Goal: Navigation & Orientation: Find specific page/section

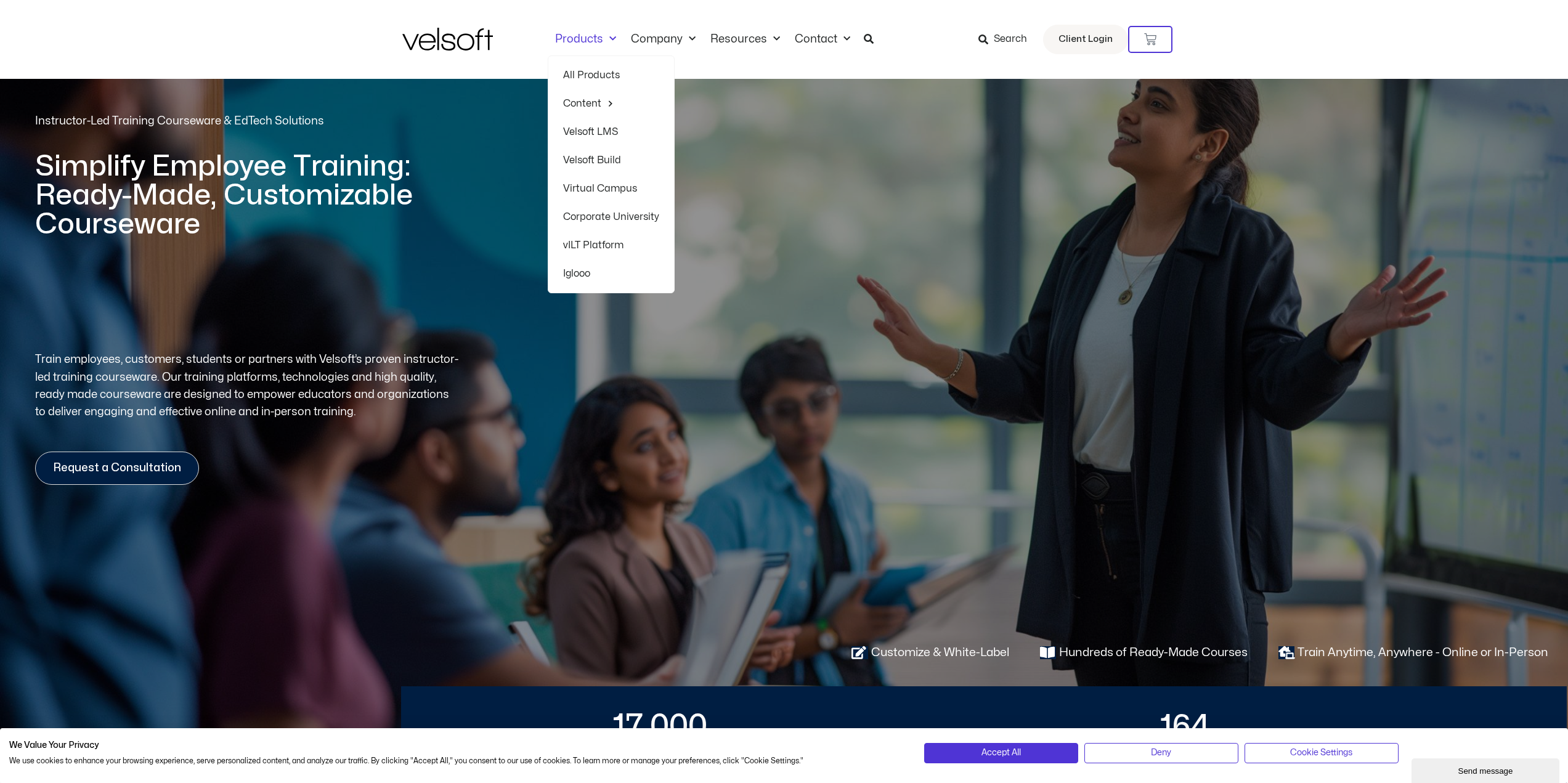
click at [603, 39] on span "Menu" at bounding box center [609, 39] width 13 height 20
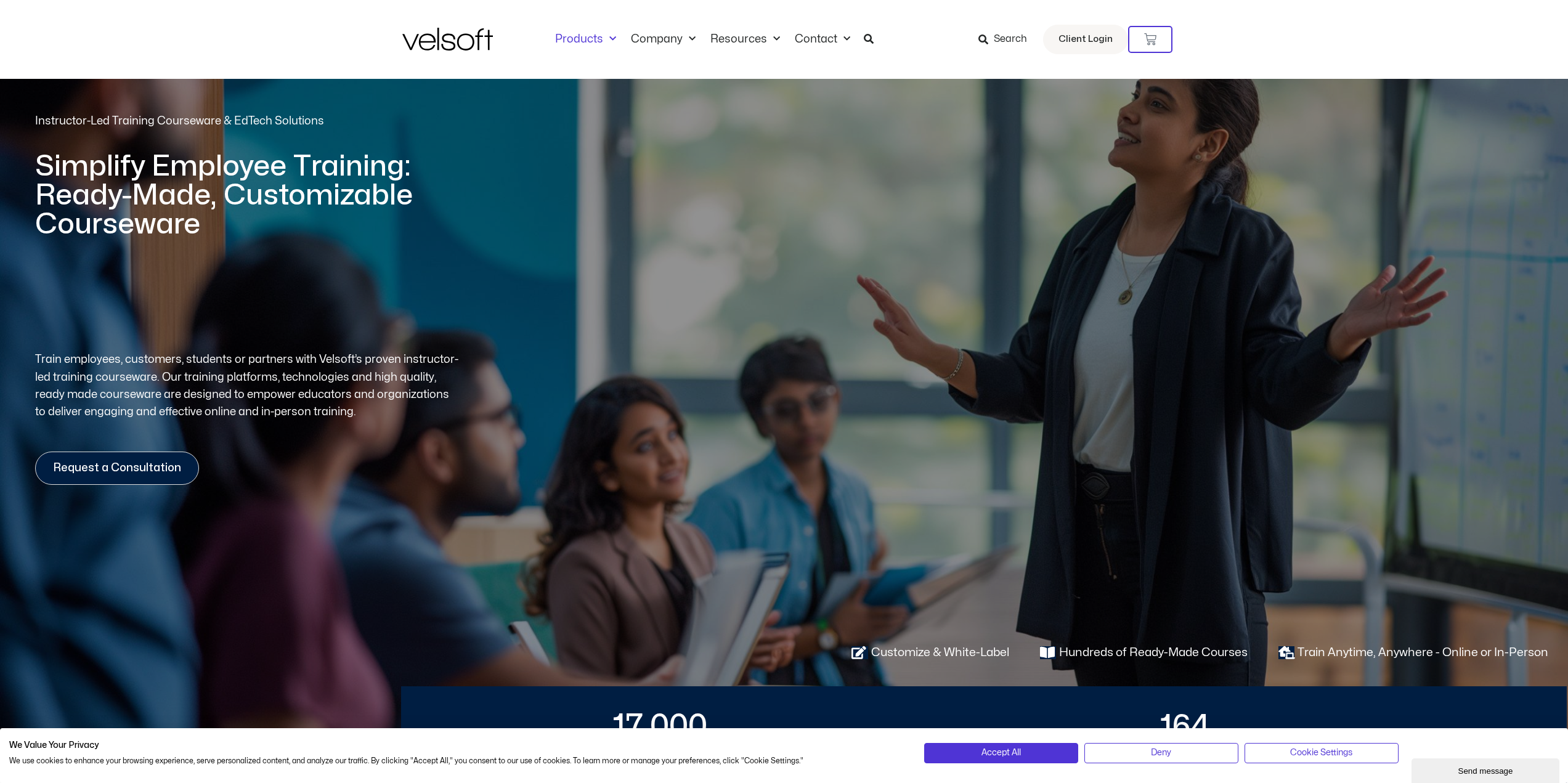
click at [604, 38] on span "Menu" at bounding box center [609, 39] width 13 height 20
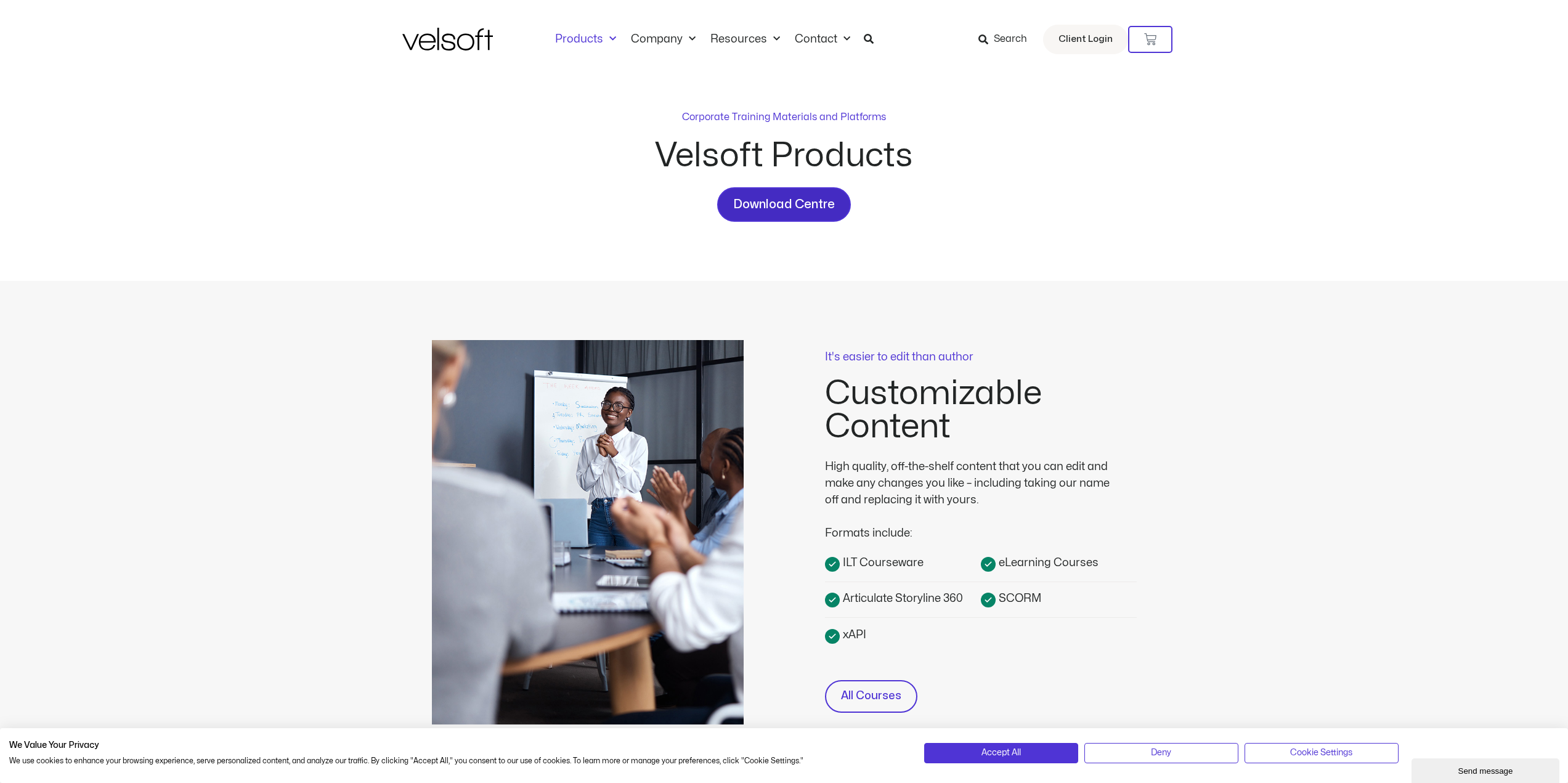
click at [805, 205] on span "Download Centre" at bounding box center [784, 204] width 101 height 20
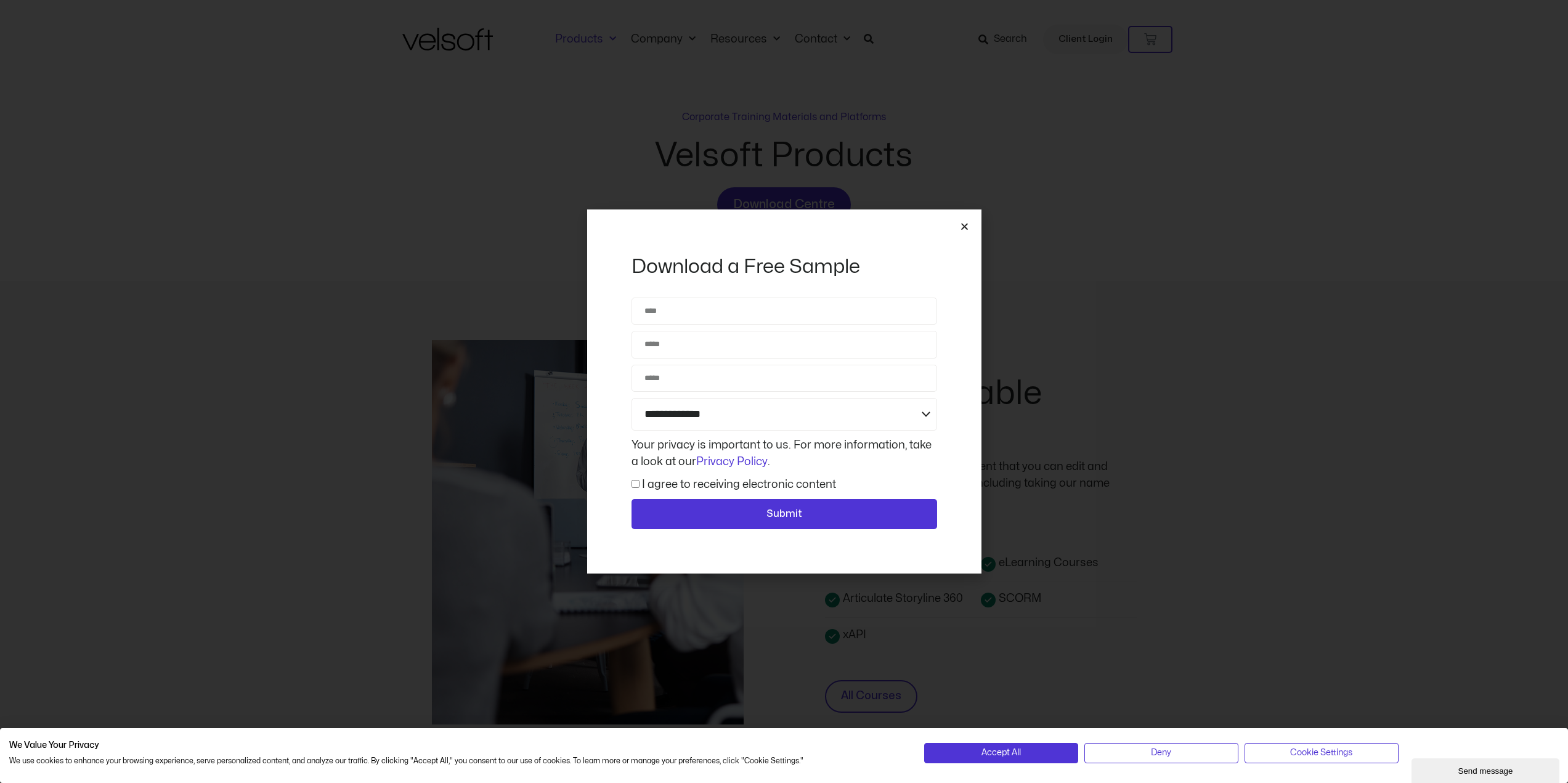
click at [968, 224] on icon "Close" at bounding box center [965, 226] width 9 height 9
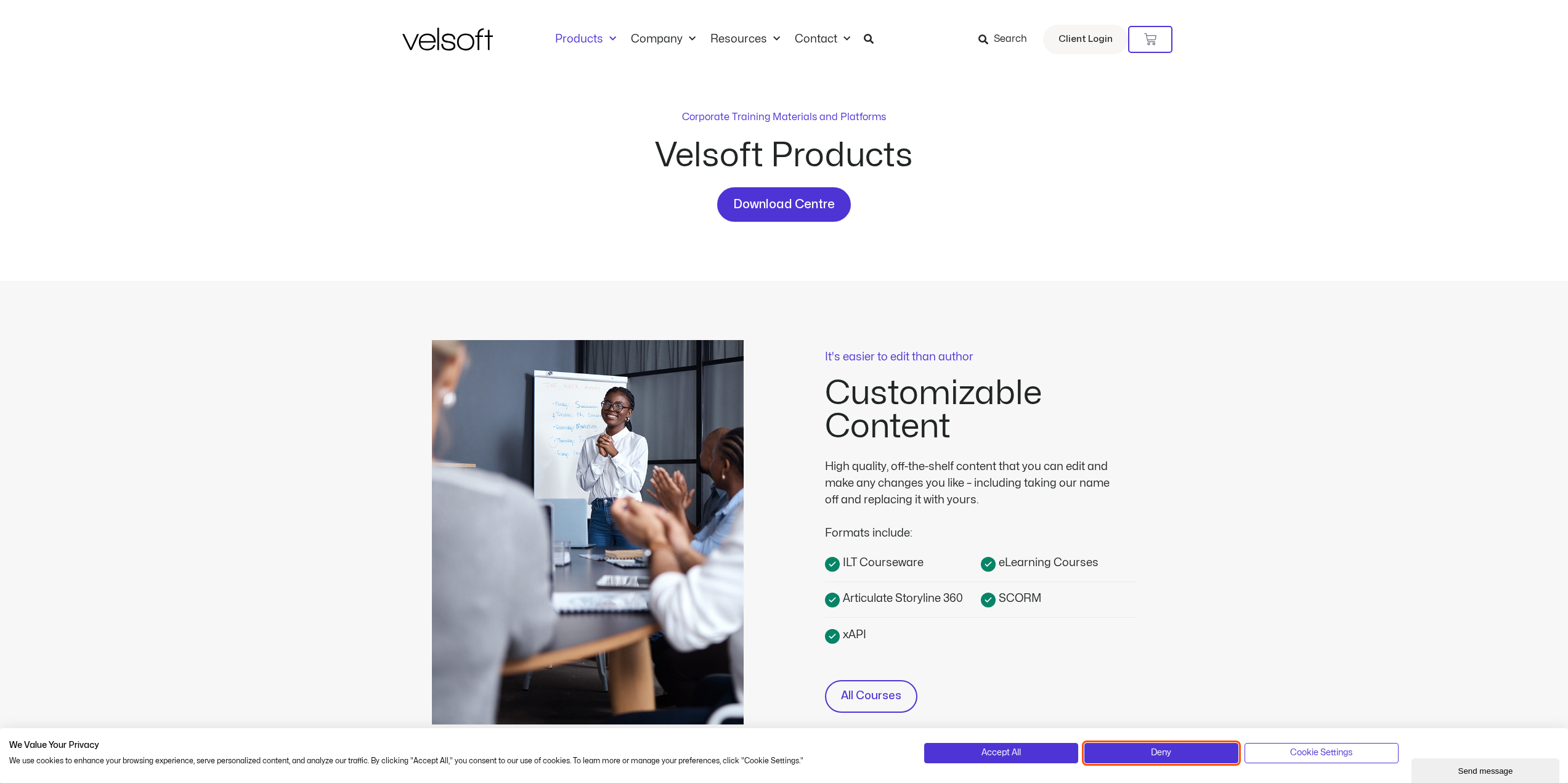
click at [1160, 753] on span "Deny" at bounding box center [1160, 753] width 20 height 14
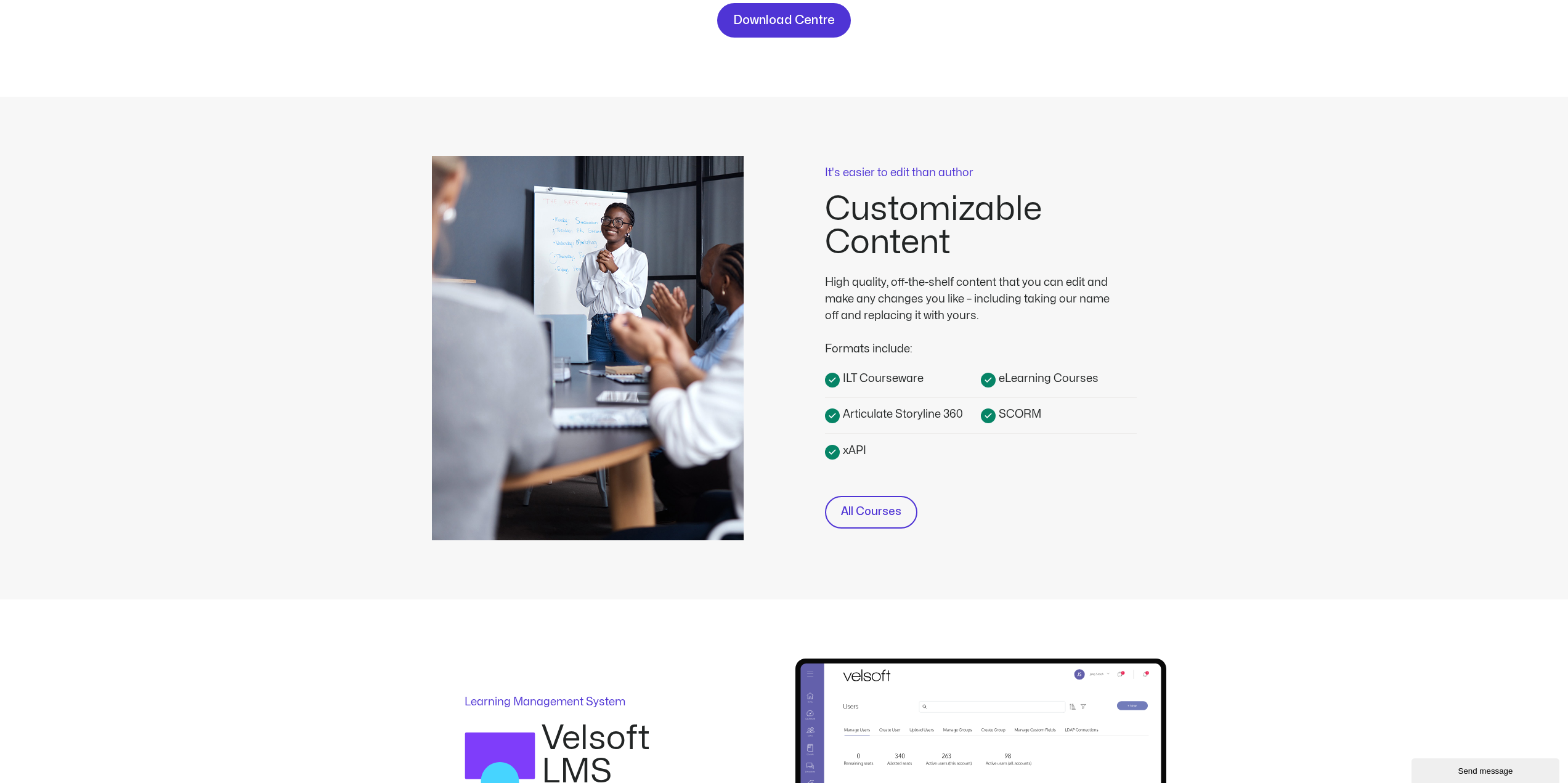
scroll to position [185, 0]
click at [861, 503] on span "All Courses" at bounding box center [871, 512] width 60 height 18
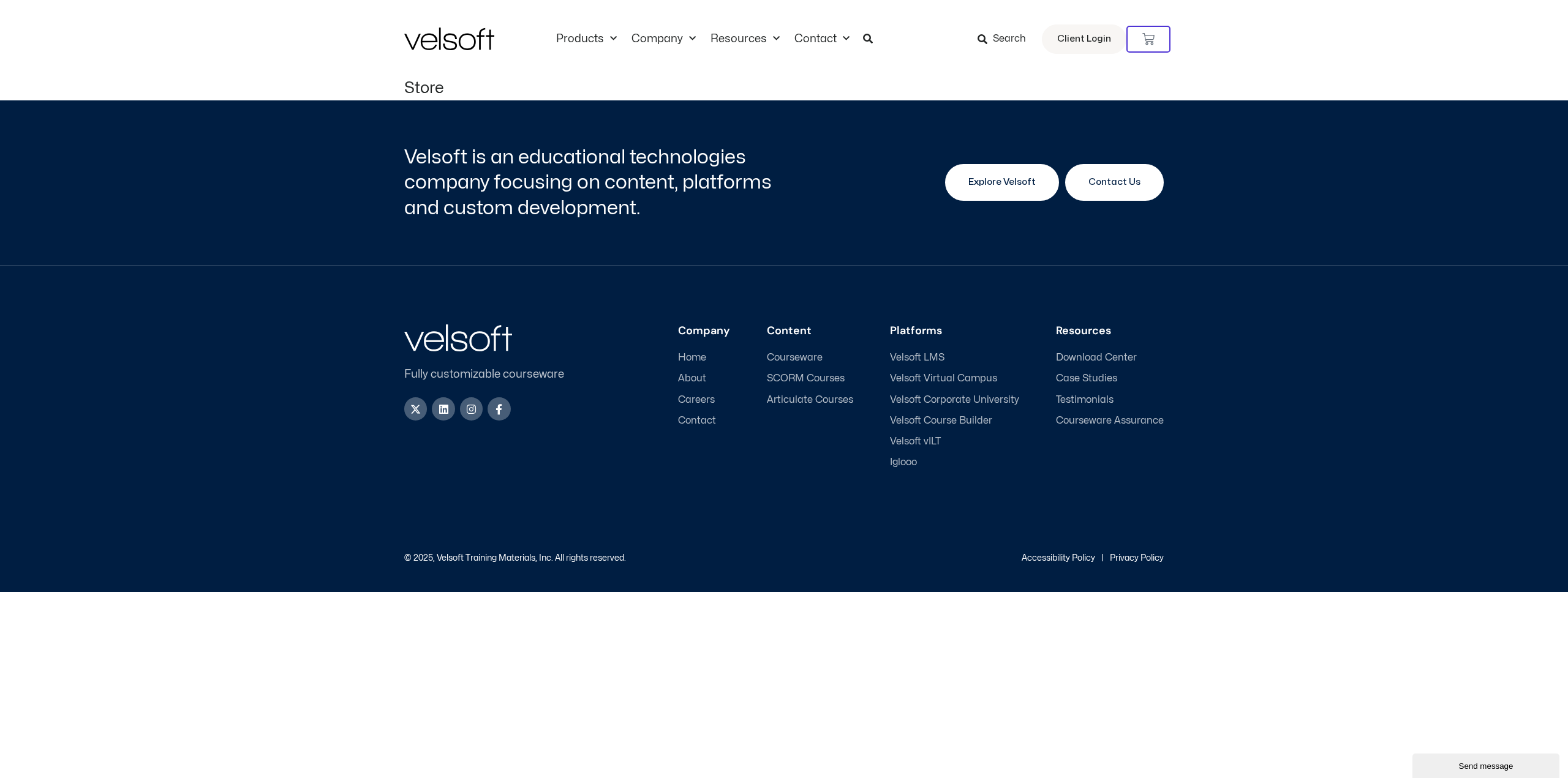
click at [1025, 179] on span "Explore Velsoft" at bounding box center [1002, 183] width 67 height 15
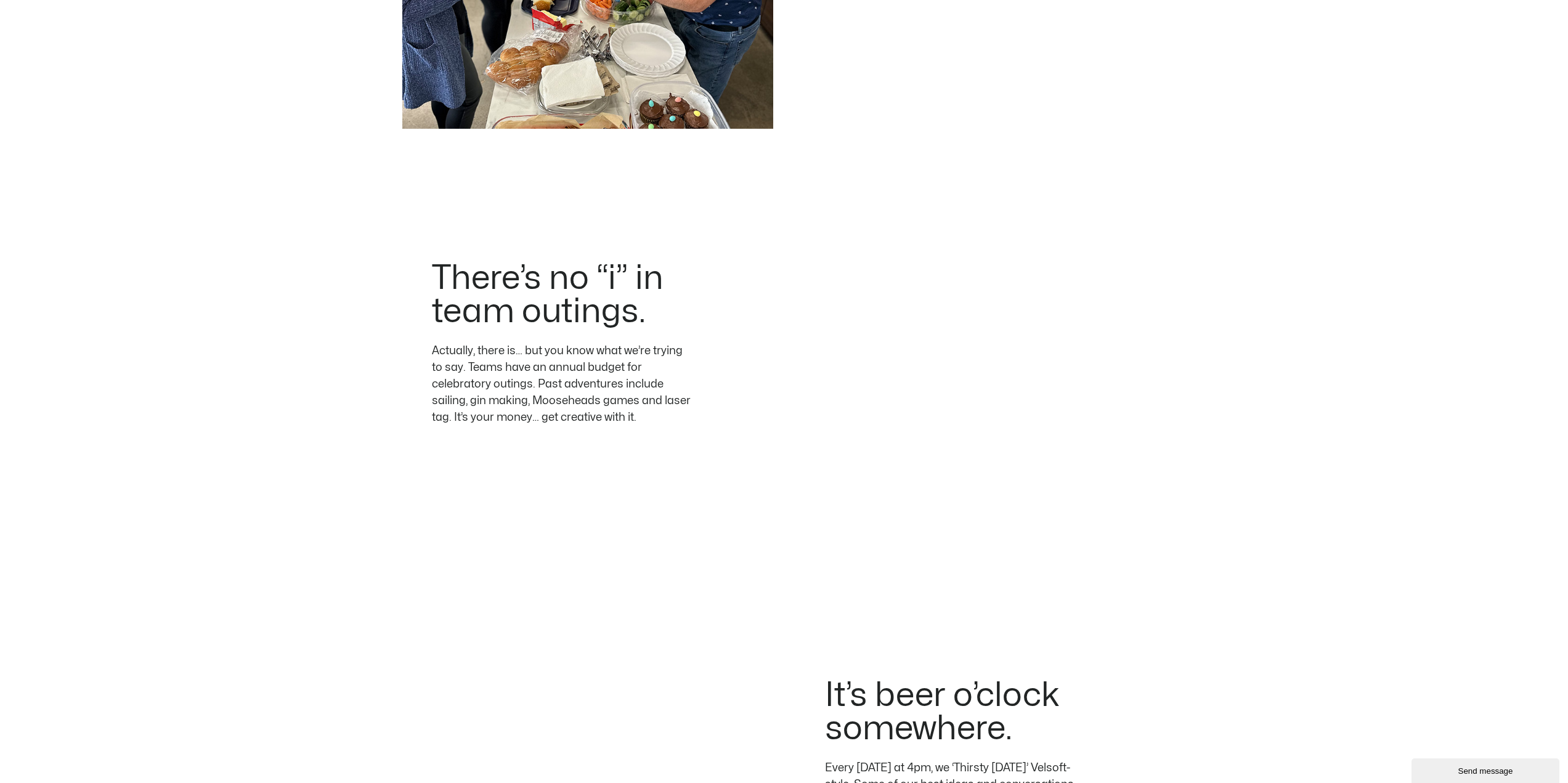
scroll to position [3081, 0]
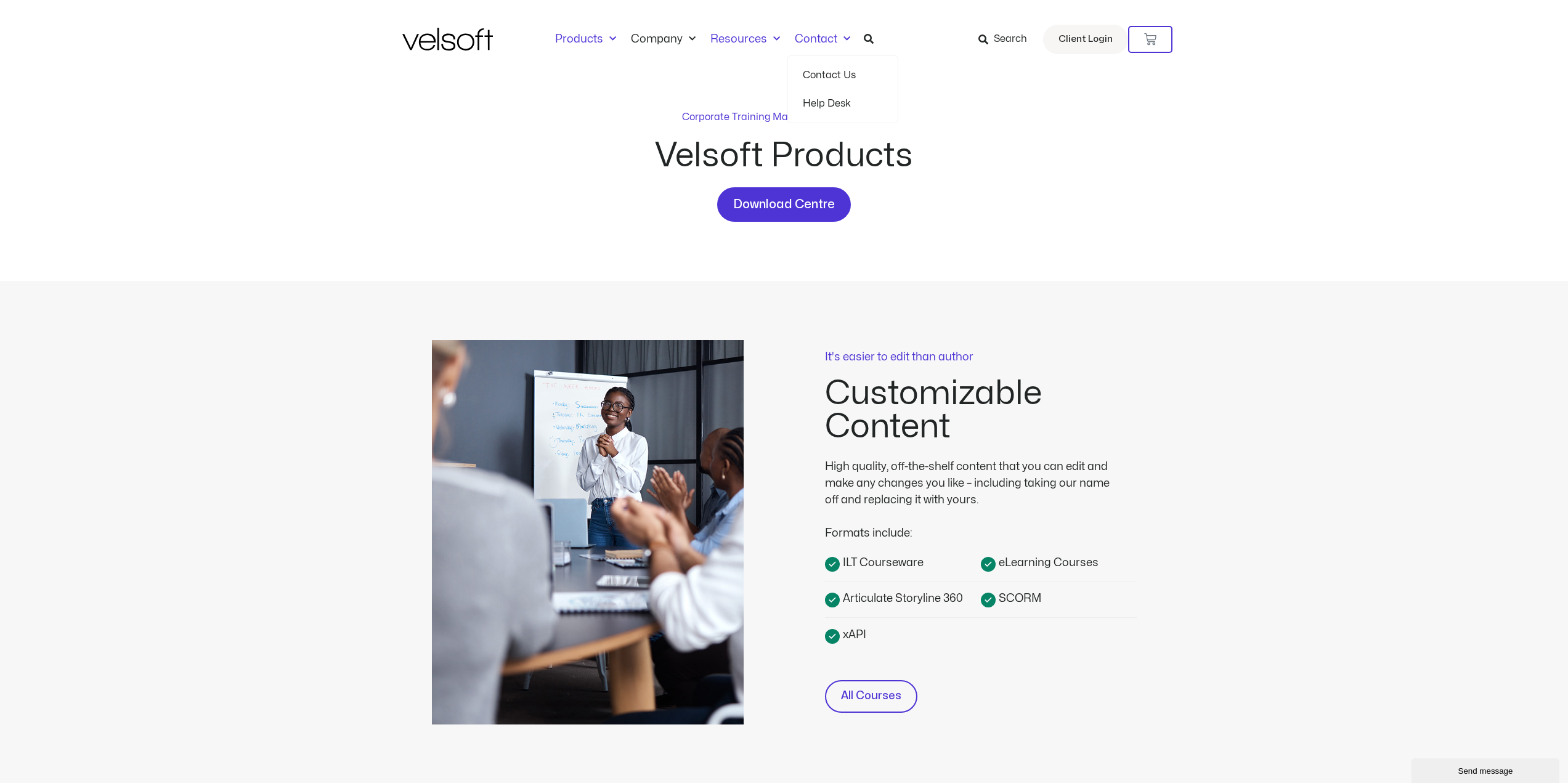
click at [760, 38] on link "Resources" at bounding box center [745, 39] width 84 height 14
click at [750, 39] on link "Resources" at bounding box center [745, 39] width 84 height 14
click at [751, 41] on link "Resources" at bounding box center [745, 39] width 84 height 14
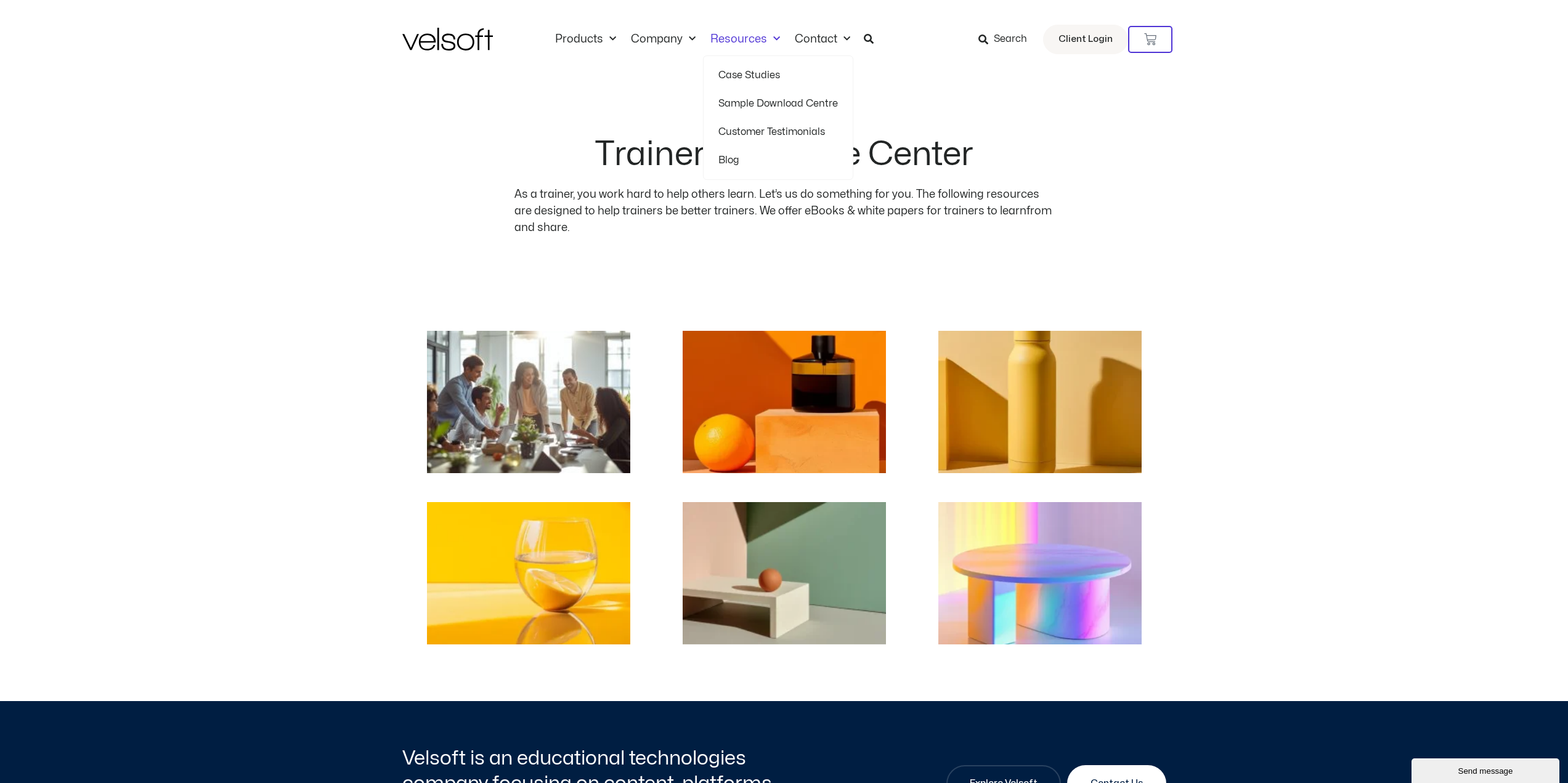
click at [760, 104] on link "Sample Download Centre" at bounding box center [778, 104] width 119 height 29
